Goal: Task Accomplishment & Management: Manage account settings

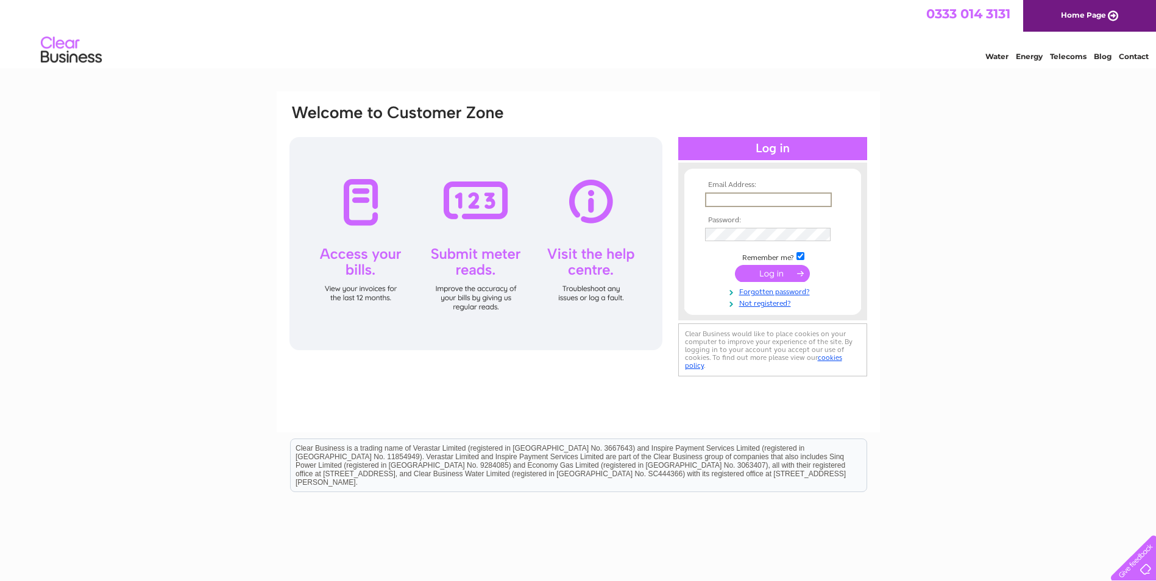
click at [788, 197] on input "text" at bounding box center [768, 200] width 127 height 15
type input "info@avonclyde.co.uk"
click at [735, 265] on input "submit" at bounding box center [772, 273] width 75 height 17
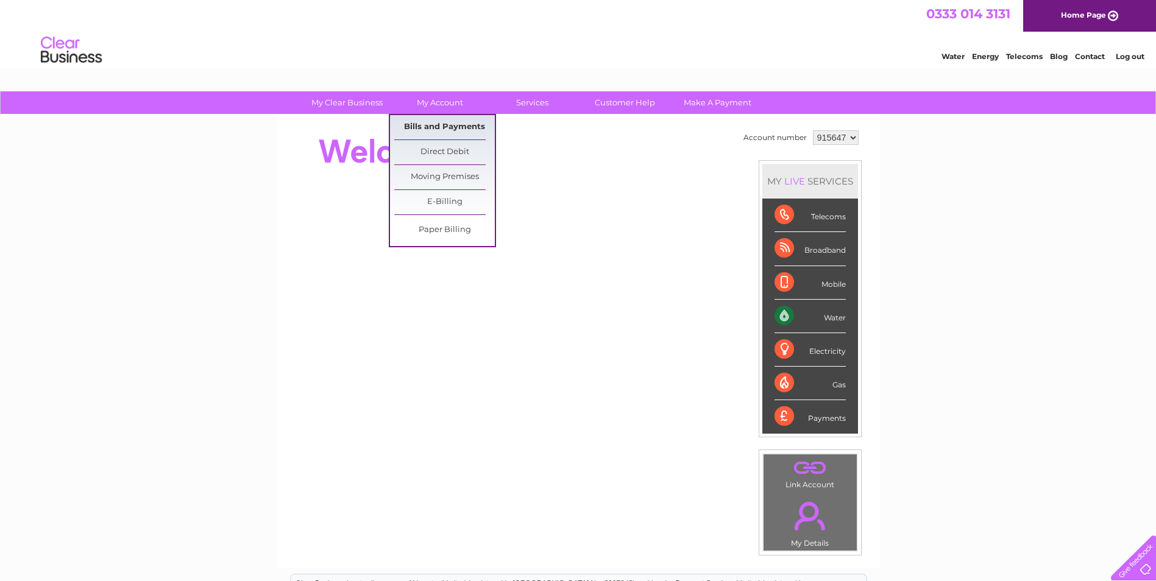
click at [453, 119] on link "Bills and Payments" at bounding box center [444, 127] width 101 height 24
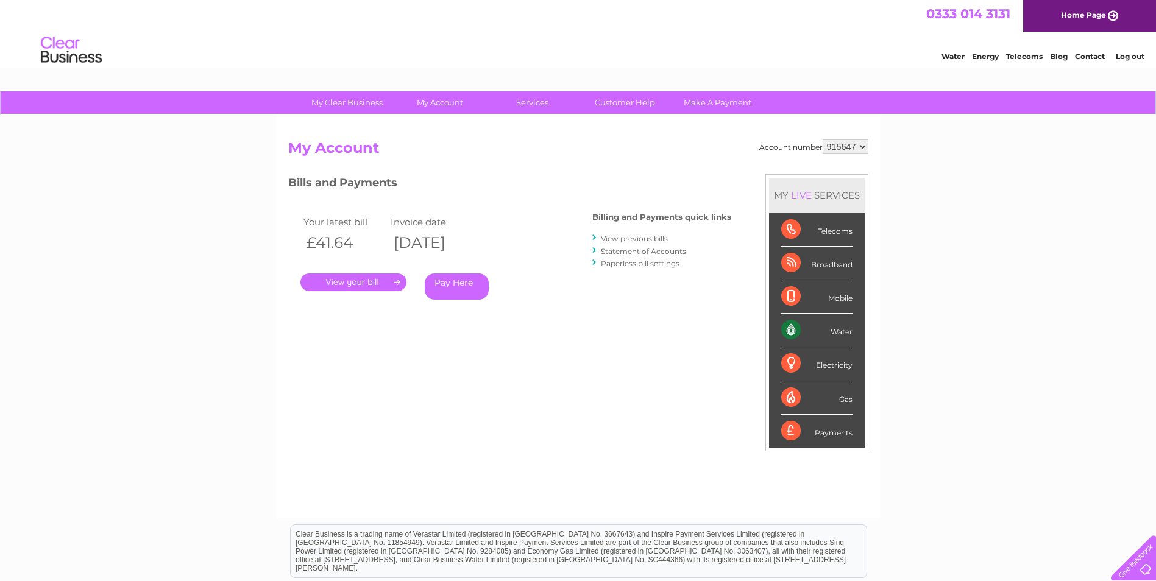
click at [384, 280] on link "." at bounding box center [353, 283] width 106 height 18
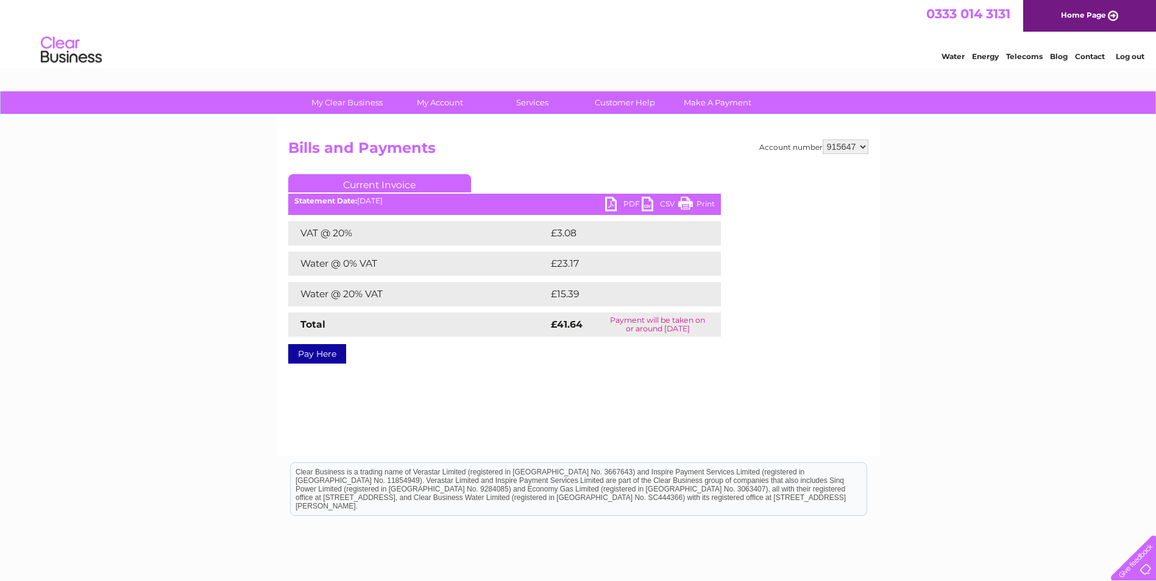
click at [620, 199] on link "PDF" at bounding box center [623, 206] width 37 height 18
